Goal: Find specific page/section: Find specific page/section

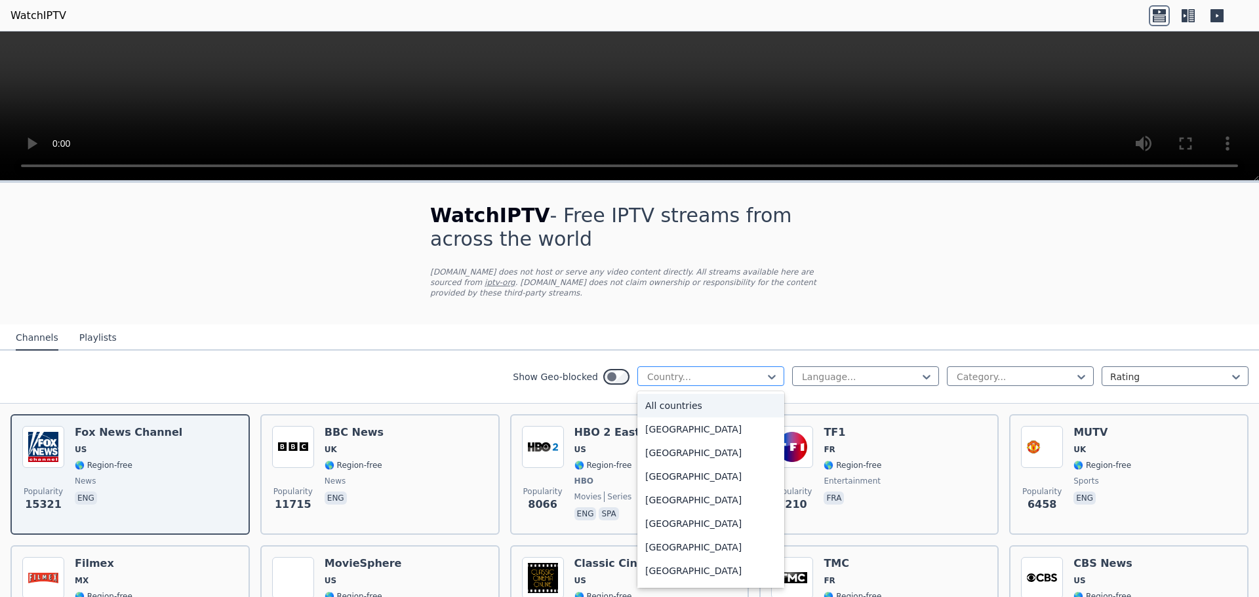
click at [693, 372] on div at bounding box center [705, 376] width 119 height 13
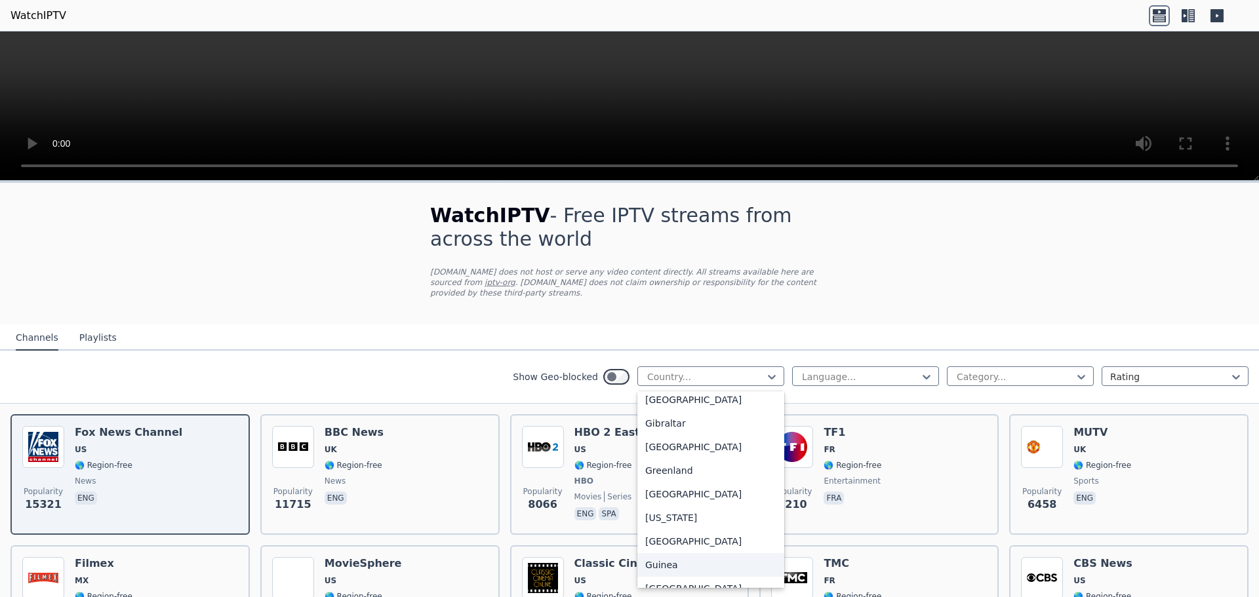
scroll to position [1704, 0]
click at [665, 448] on div "[GEOGRAPHIC_DATA]" at bounding box center [710, 448] width 147 height 24
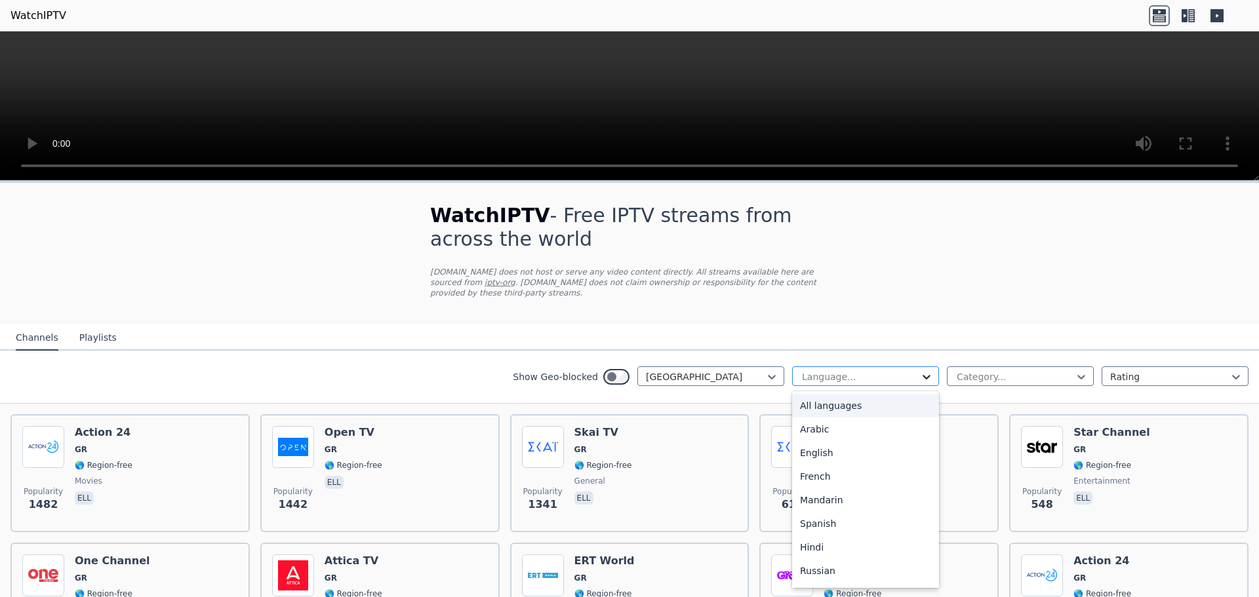
click at [920, 370] on icon at bounding box center [926, 376] width 13 height 13
click at [829, 570] on div "Greek" at bounding box center [865, 574] width 147 height 24
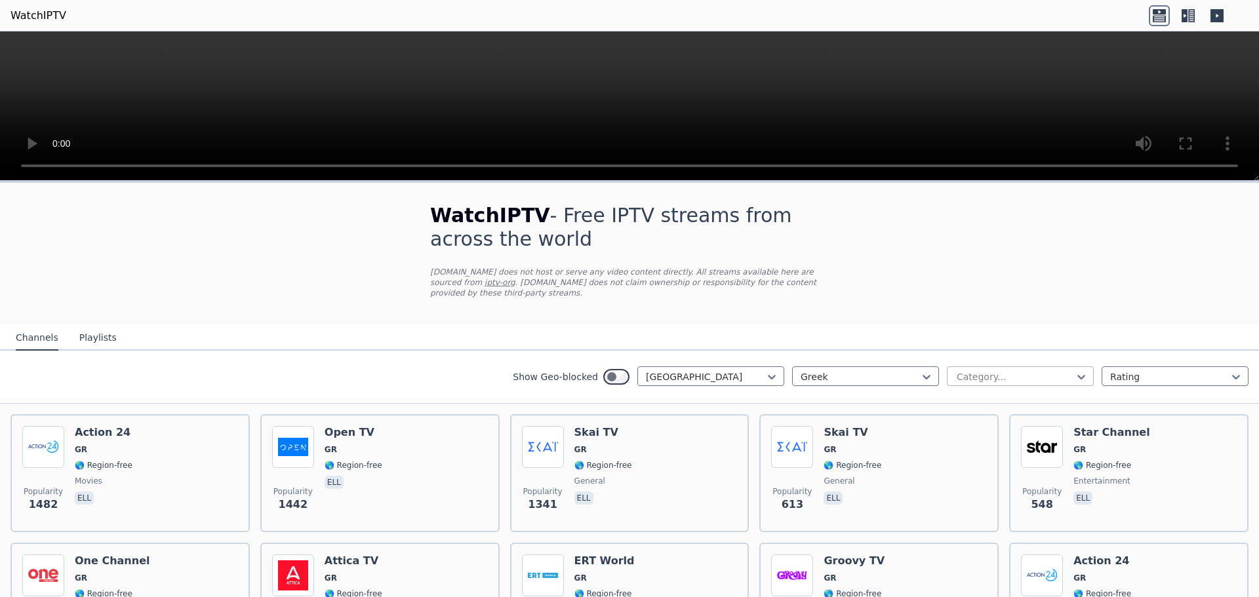
click at [1046, 370] on div at bounding box center [1014, 376] width 119 height 13
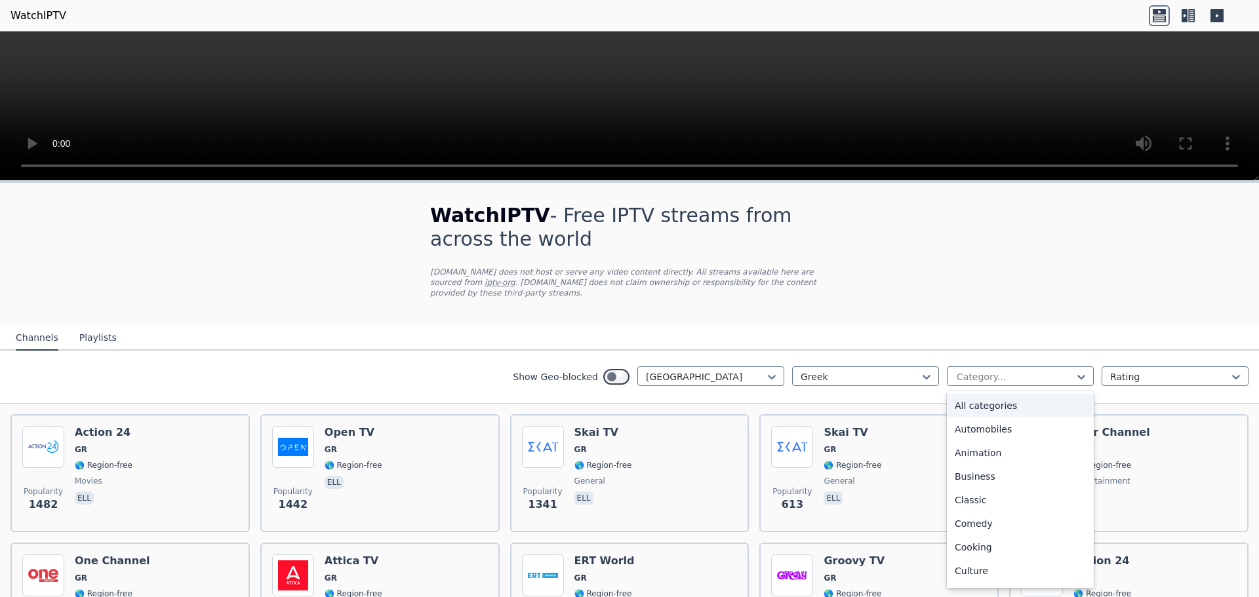
click at [989, 394] on div "All categories" at bounding box center [1020, 406] width 147 height 24
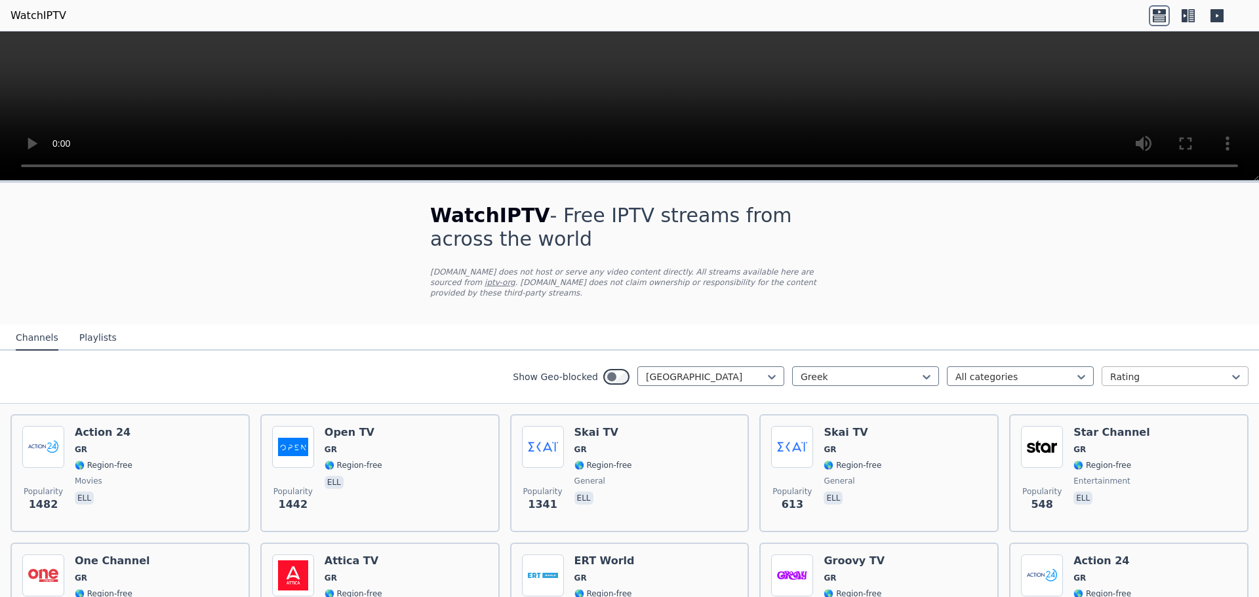
click at [1213, 372] on div at bounding box center [1169, 376] width 119 height 13
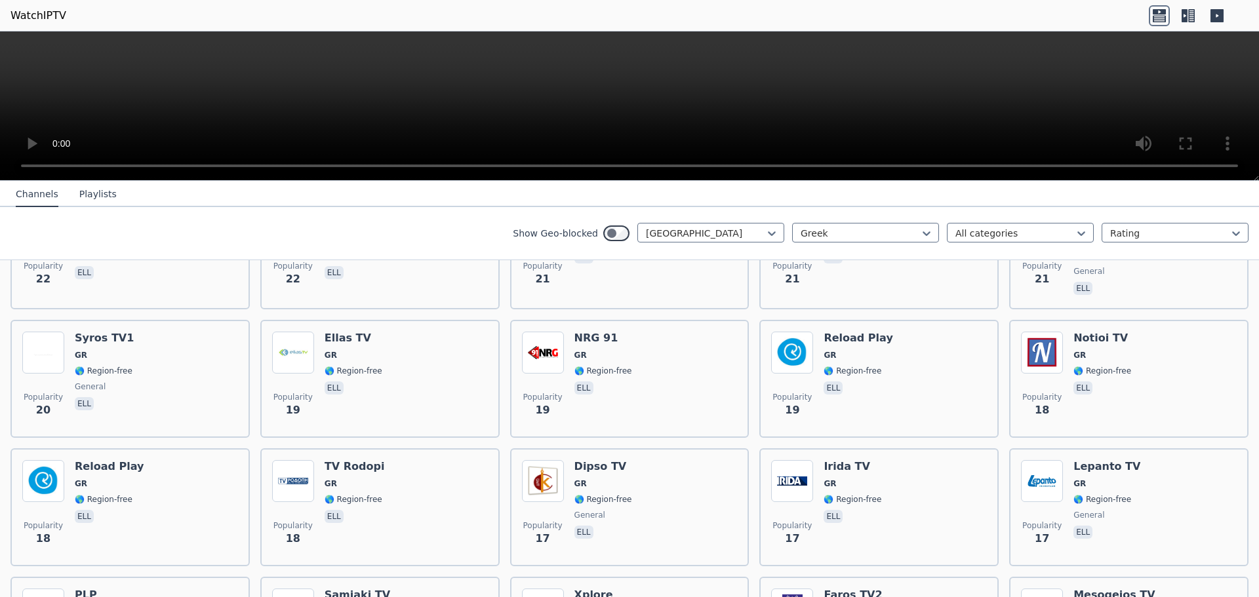
scroll to position [1909, 0]
